Goal: Task Accomplishment & Management: Use online tool/utility

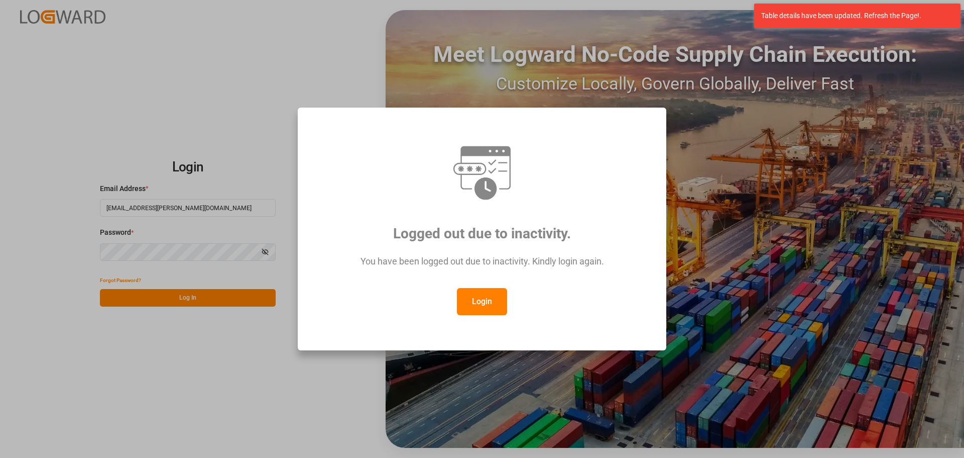
click at [493, 292] on button "Login" at bounding box center [482, 301] width 50 height 27
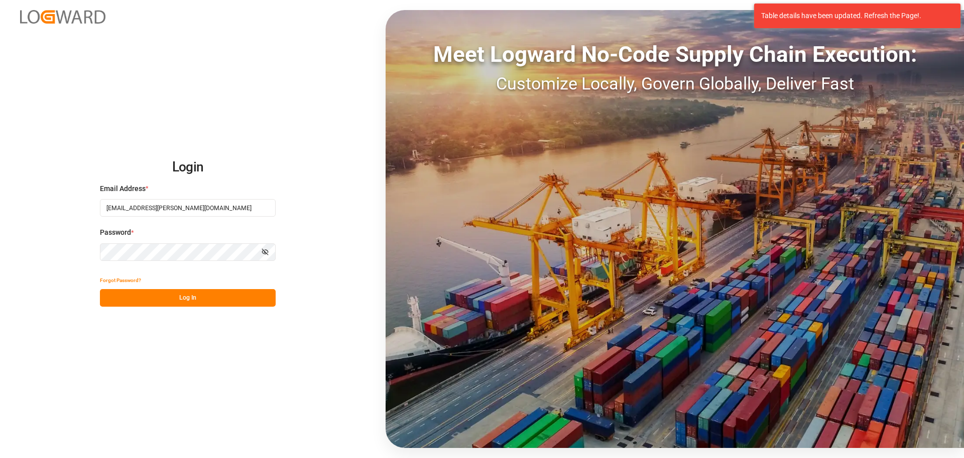
click at [190, 290] on button "Log In" at bounding box center [188, 298] width 176 height 18
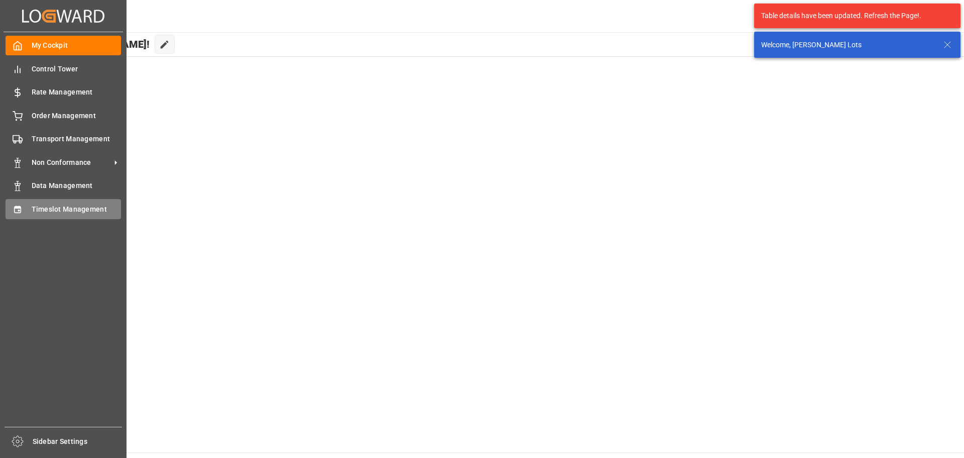
click at [31, 210] on div "Timeslot Management Timeslot Management" at bounding box center [64, 209] width 116 height 20
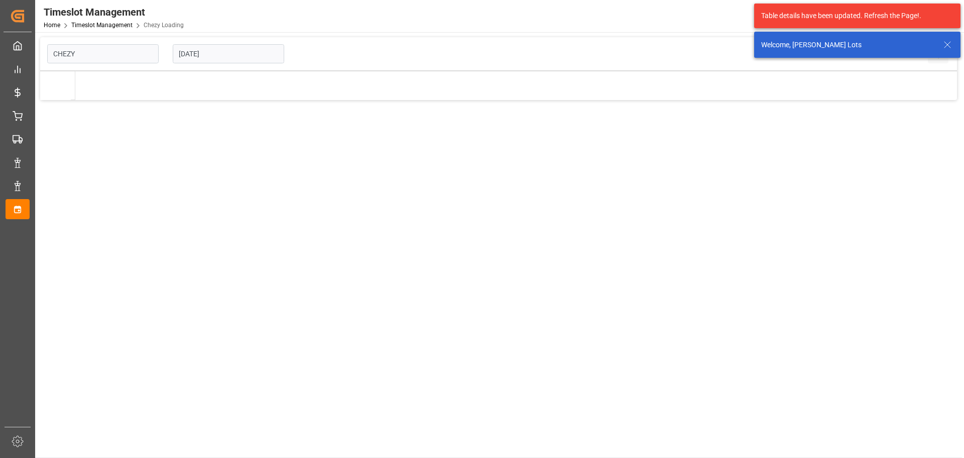
type input "Chezy Loading"
